Goal: Information Seeking & Learning: Check status

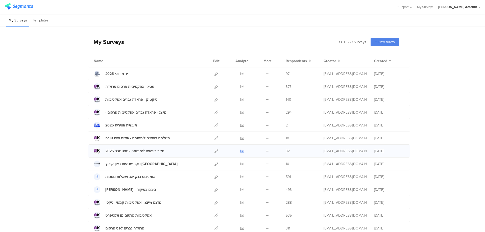
click at [241, 151] on icon at bounding box center [242, 151] width 4 height 4
